Goal: Browse casually

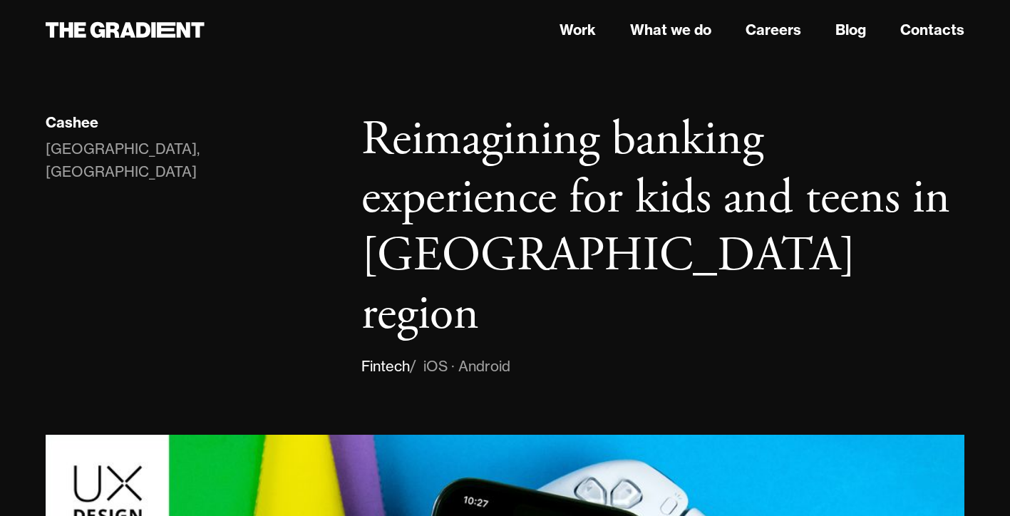
scroll to position [181, 0]
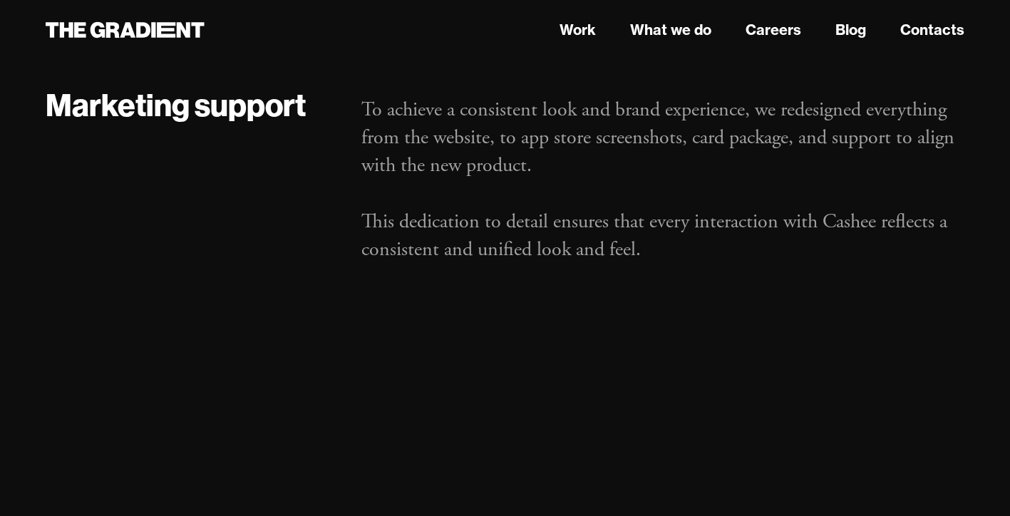
scroll to position [22480, 0]
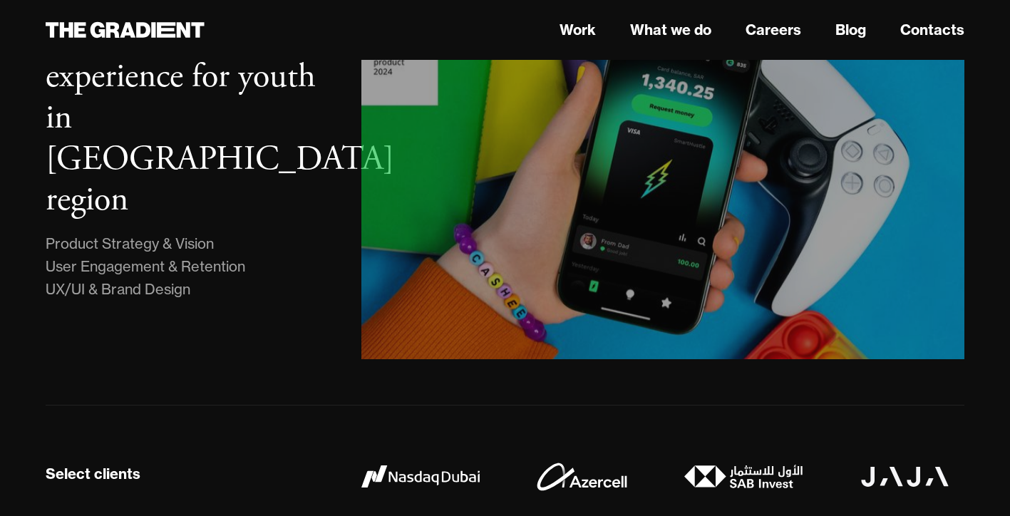
scroll to position [940, 0]
